Goal: Task Accomplishment & Management: Manage account settings

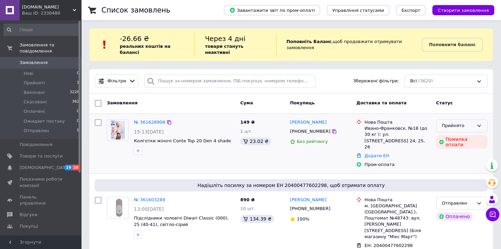
click at [483, 119] on div "Прийнято" at bounding box center [461, 125] width 51 height 13
click at [458, 146] on li "Скасовано" at bounding box center [462, 152] width 51 height 13
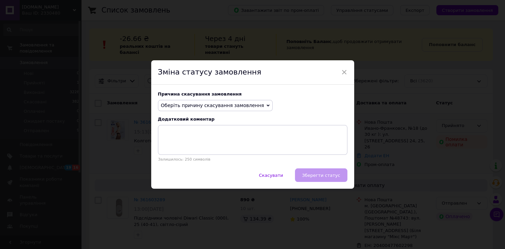
click at [212, 105] on span "Оберіть причину скасування замовлення" at bounding box center [212, 105] width 103 height 5
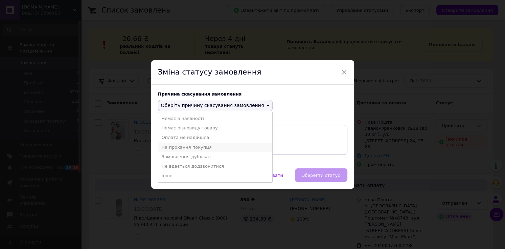
click at [174, 147] on li "На прохання покупця" at bounding box center [215, 146] width 114 height 9
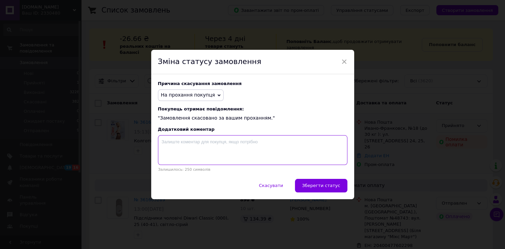
click at [195, 142] on textarea at bounding box center [253, 150] width 190 height 30
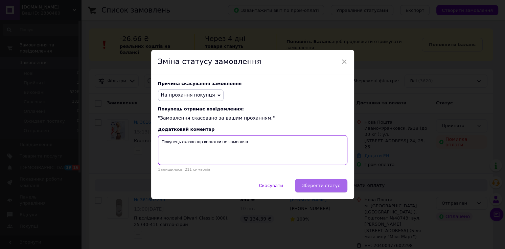
type textarea "Покупець сказав що колготки не замовляв"
click at [324, 185] on span "Зберегти статус" at bounding box center [321, 185] width 38 height 5
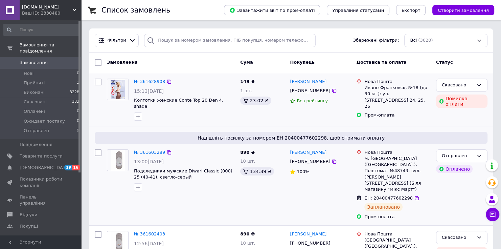
scroll to position [54, 0]
